Goal: Information Seeking & Learning: Find specific fact

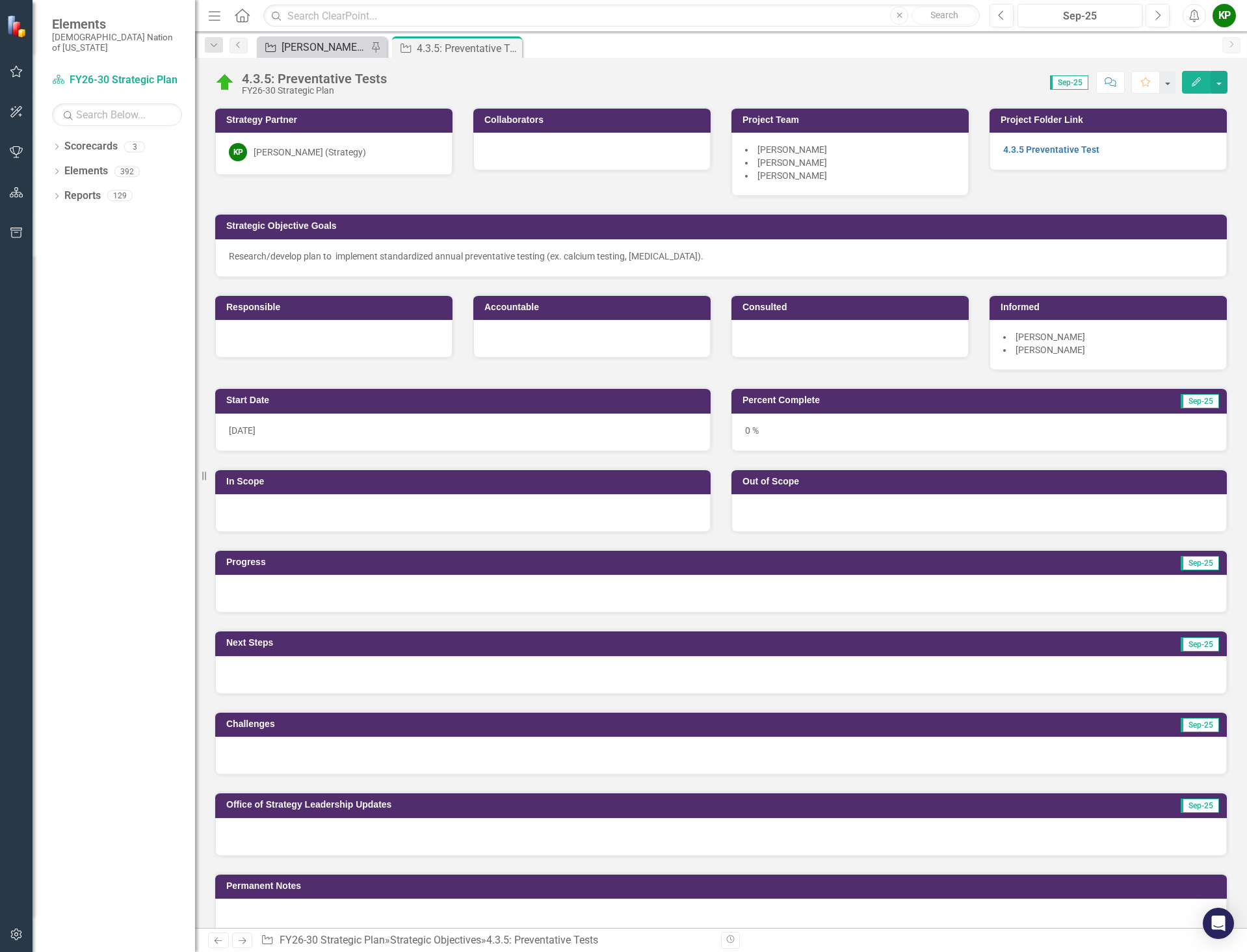
click at [293, 47] on div "[PERSON_NAME] SO's" at bounding box center [324, 47] width 86 height 16
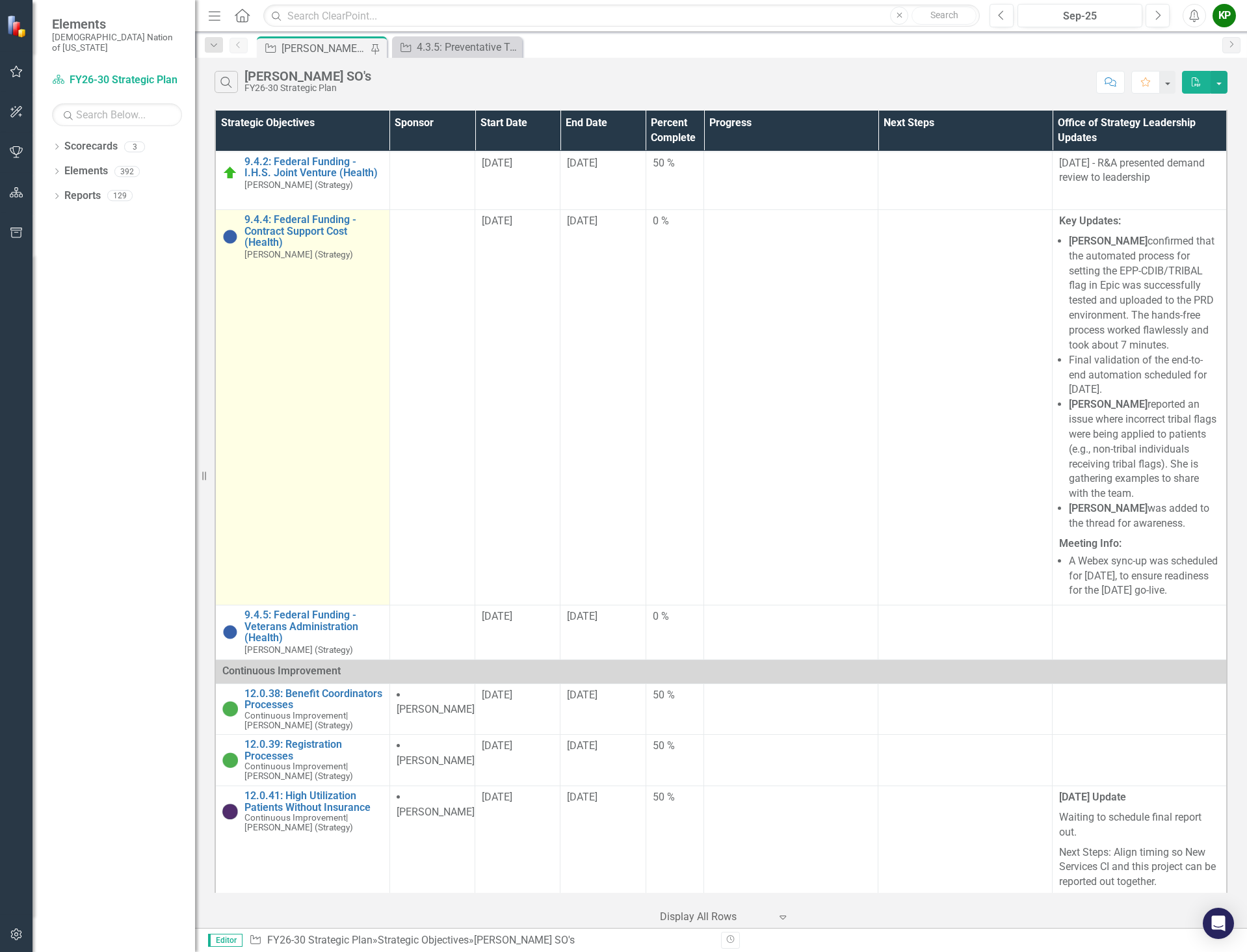
scroll to position [332, 0]
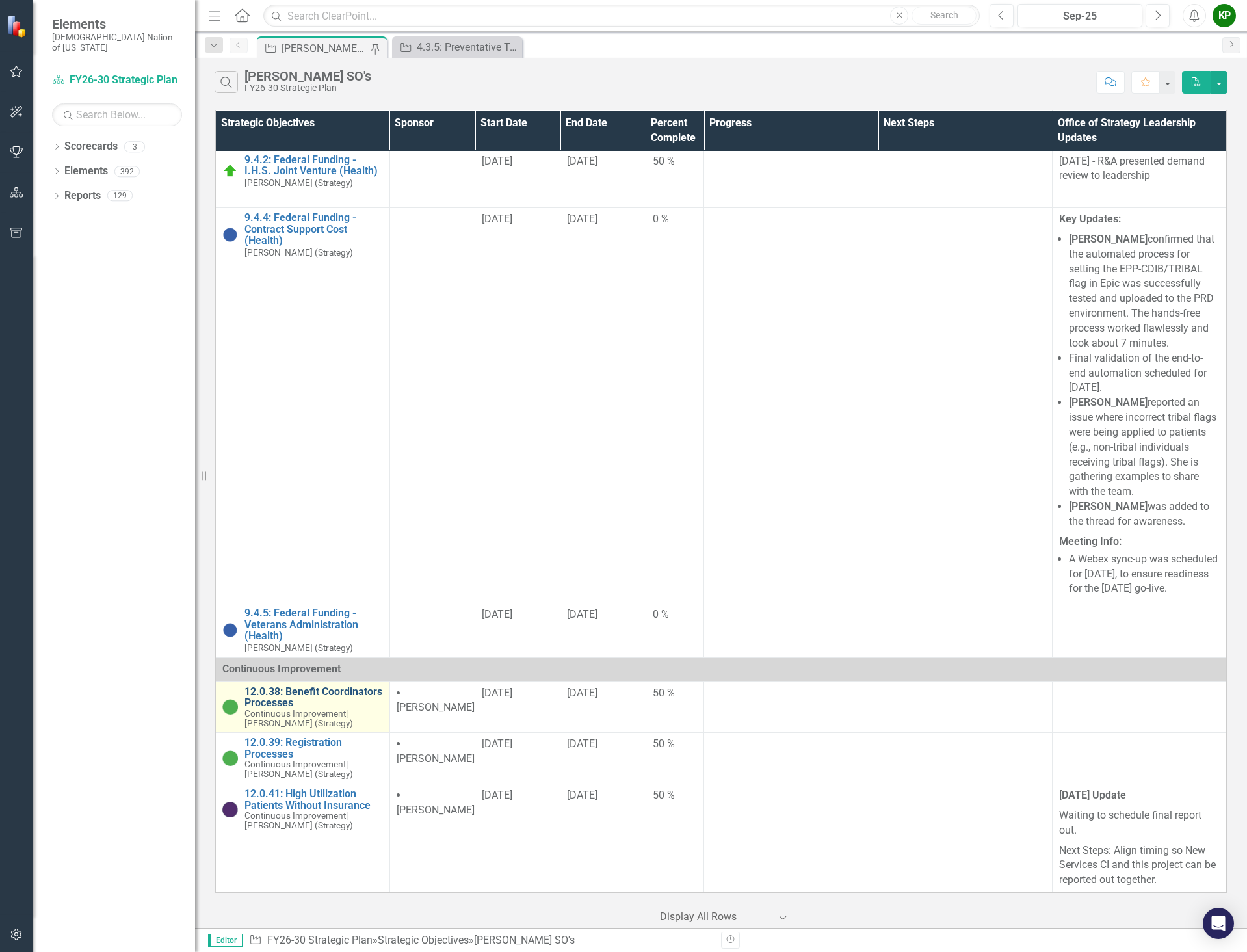
click at [305, 699] on link "12.0.38: Benefit Coordinators Processes" at bounding box center [313, 697] width 138 height 23
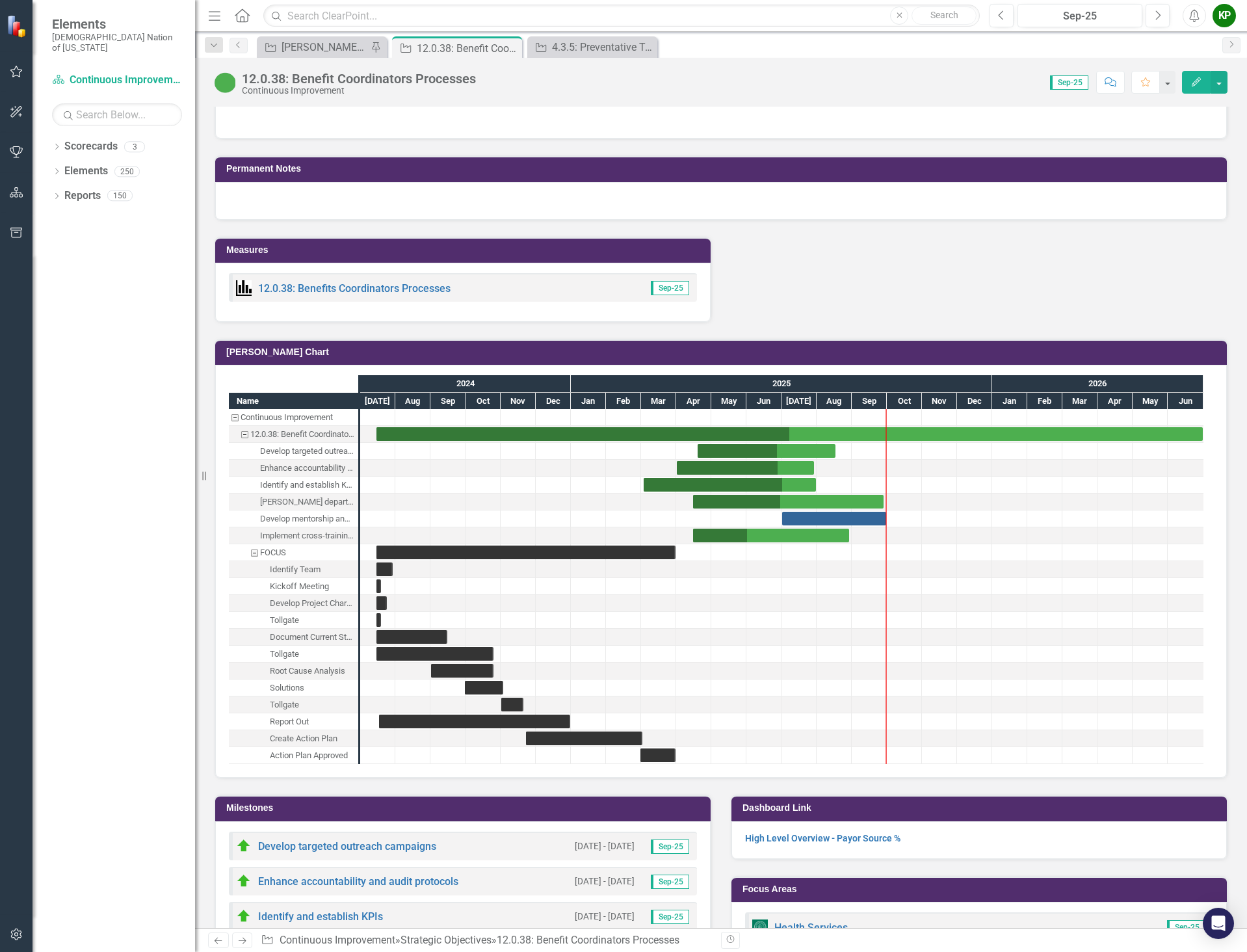
scroll to position [1301, 0]
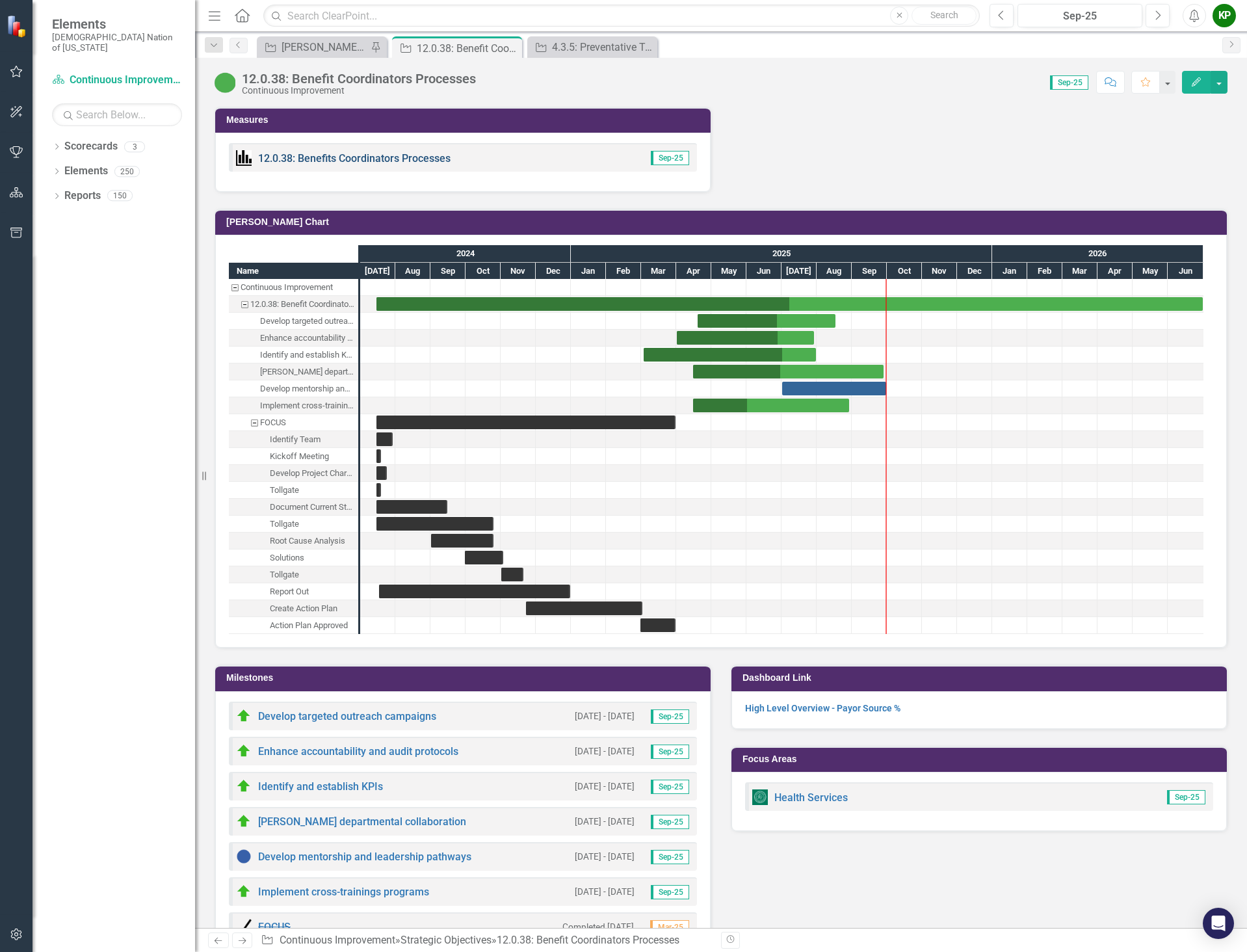
click at [345, 163] on link "12.0.38: Benefits Coordinators Processes" at bounding box center [354, 158] width 193 height 12
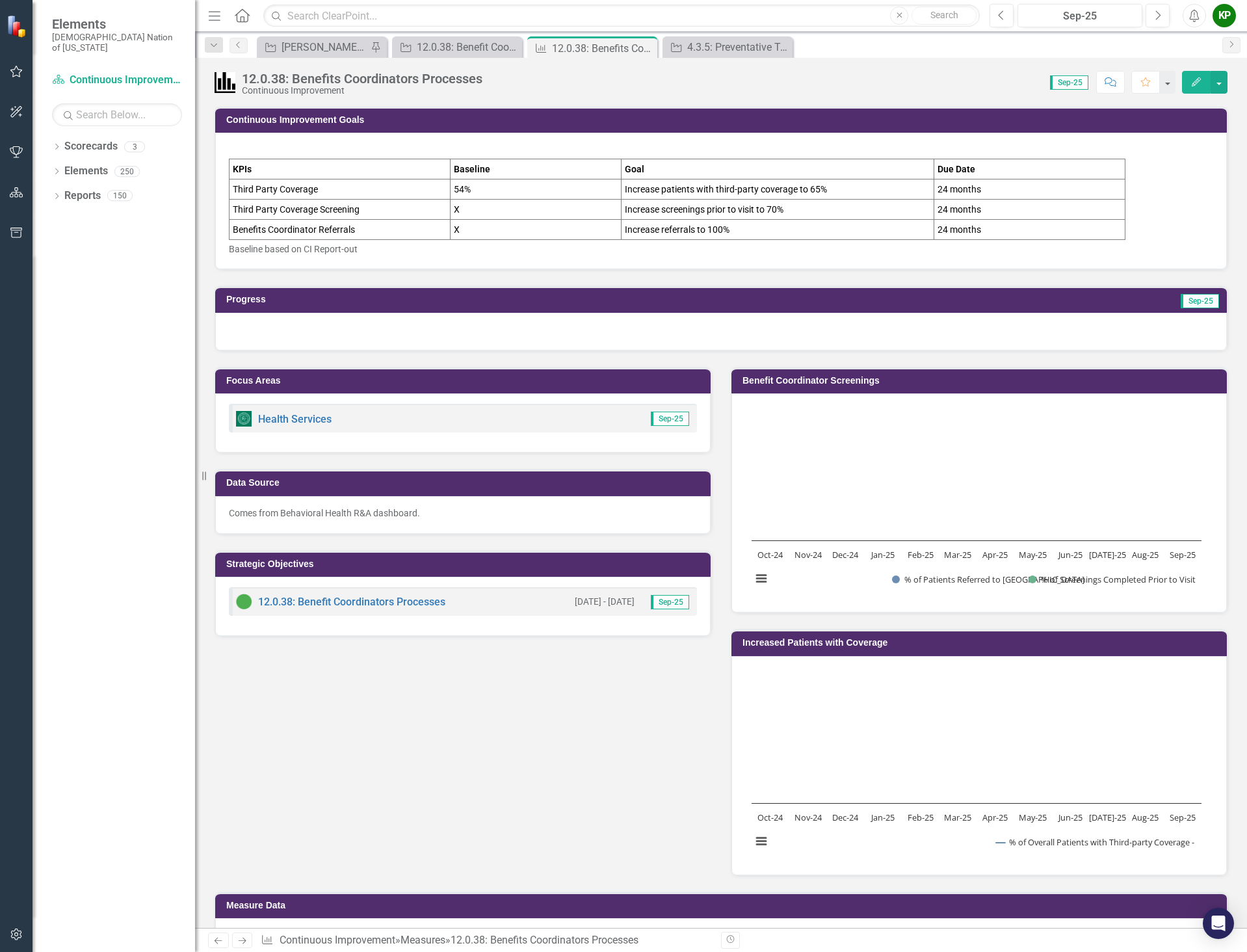
drag, startPoint x: 227, startPoint y: 147, endPoint x: 324, endPoint y: 226, distance: 125.1
click at [324, 226] on div "KPIs Baseline Goal Due Date Third Party Coverage 54% Increase patients with thi…" at bounding box center [721, 201] width 1012 height 136
drag, startPoint x: 229, startPoint y: 160, endPoint x: 340, endPoint y: 212, distance: 122.6
click at [333, 209] on tbody "KPIs Baseline Goal Due Date Third Party Coverage 54% Increase patients with thi…" at bounding box center [677, 200] width 896 height 81
click at [372, 220] on td "Benefits Coordinator Referrals" at bounding box center [340, 230] width 221 height 21
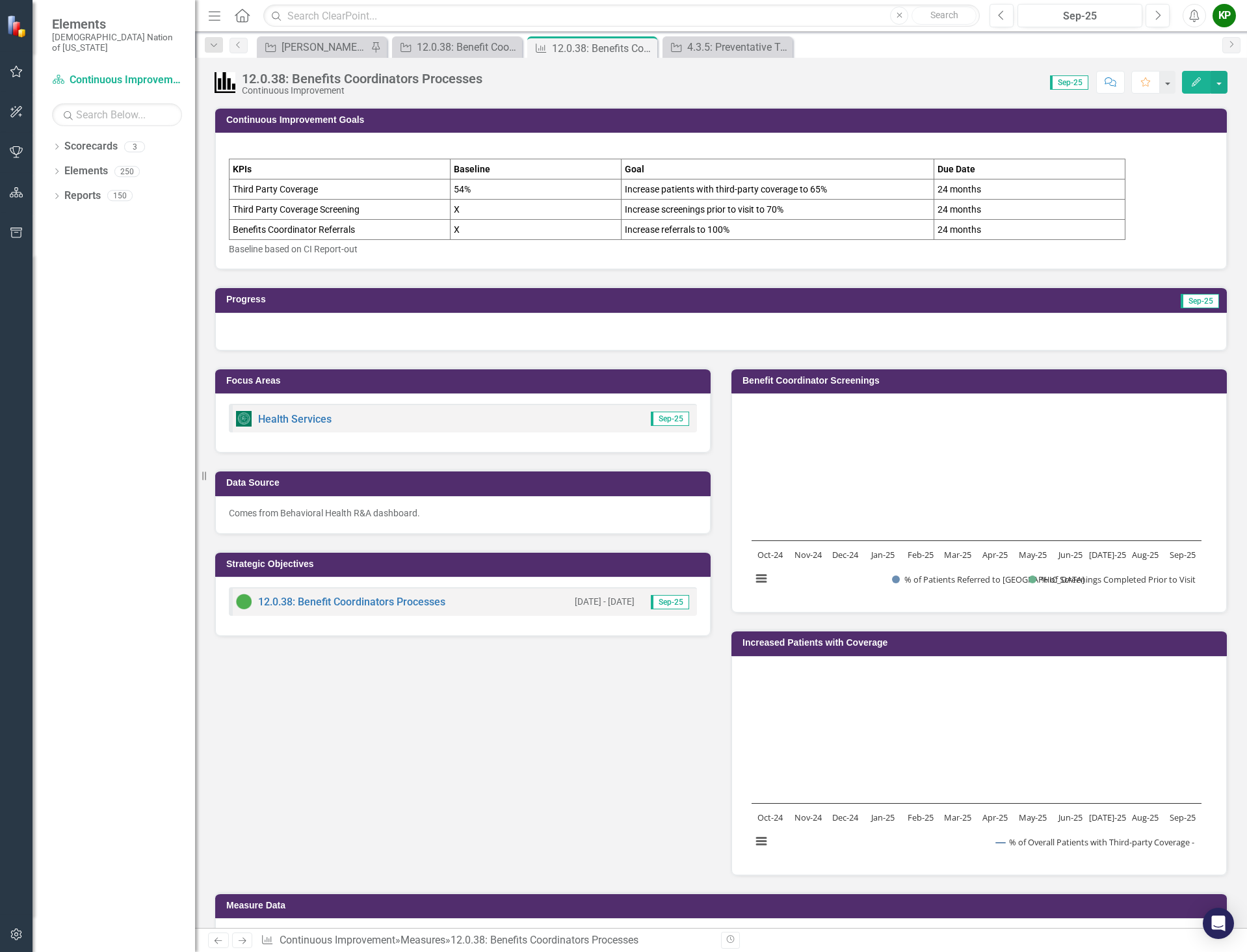
click at [372, 220] on td "Benefits Coordinator Referrals" at bounding box center [340, 230] width 221 height 21
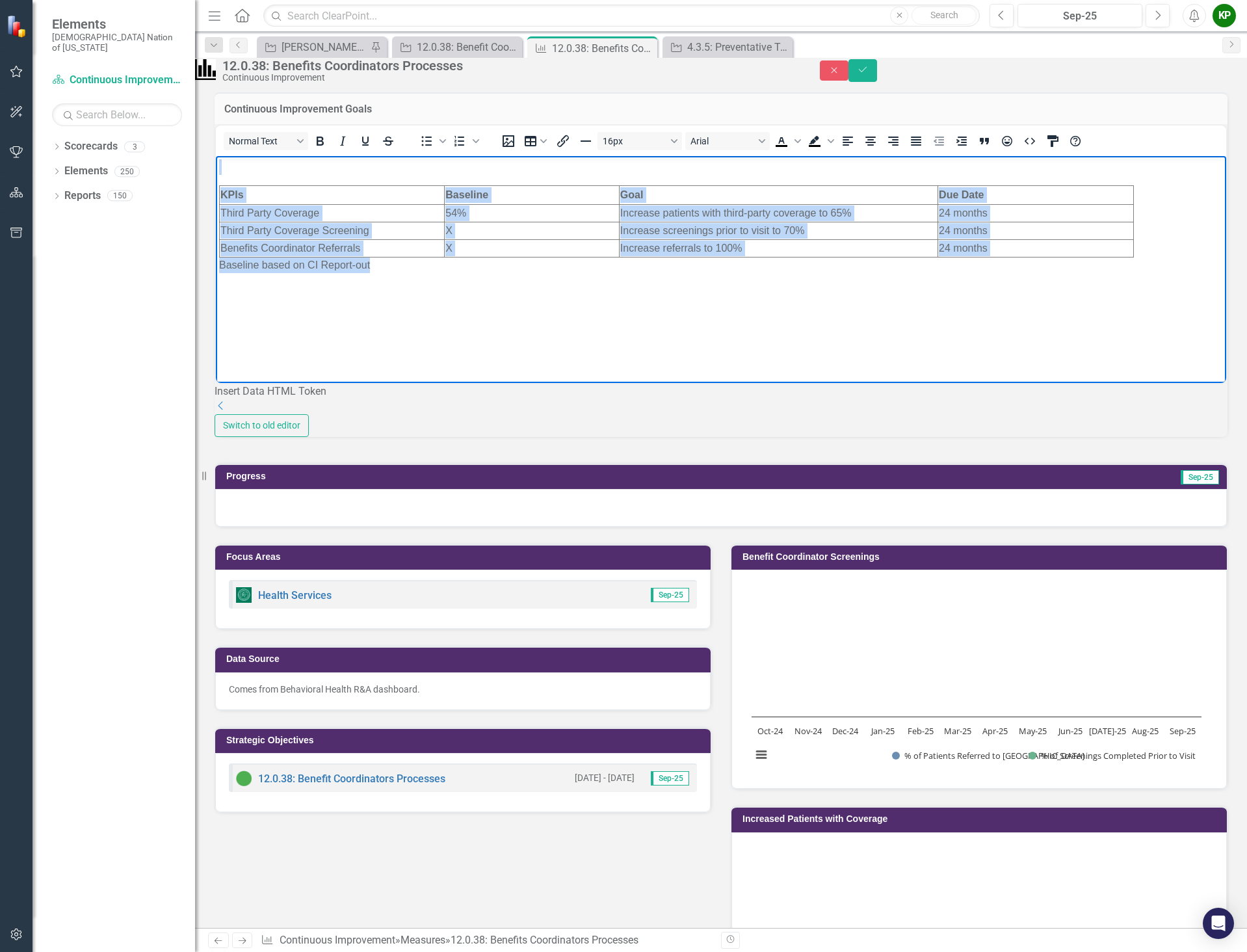
drag, startPoint x: 226, startPoint y: 172, endPoint x: 547, endPoint y: 287, distance: 341.0
click at [547, 287] on body "KPIs Baseline Goal Due Date Third Party Coverage 54% Increase patients with thi…" at bounding box center [721, 253] width 1010 height 195
copy body "KPIs Baseline Goal Due Date Third Party Coverage 54% Increase patients with thi…"
